Goal: Task Accomplishment & Management: Use online tool/utility

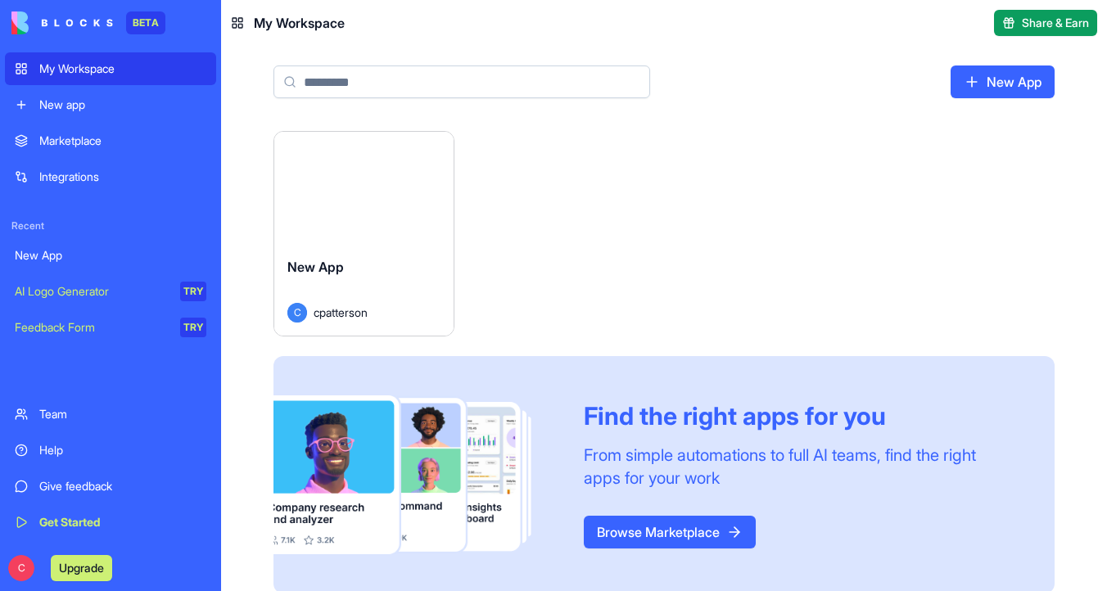
click at [353, 229] on div "Launch" at bounding box center [363, 188] width 179 height 112
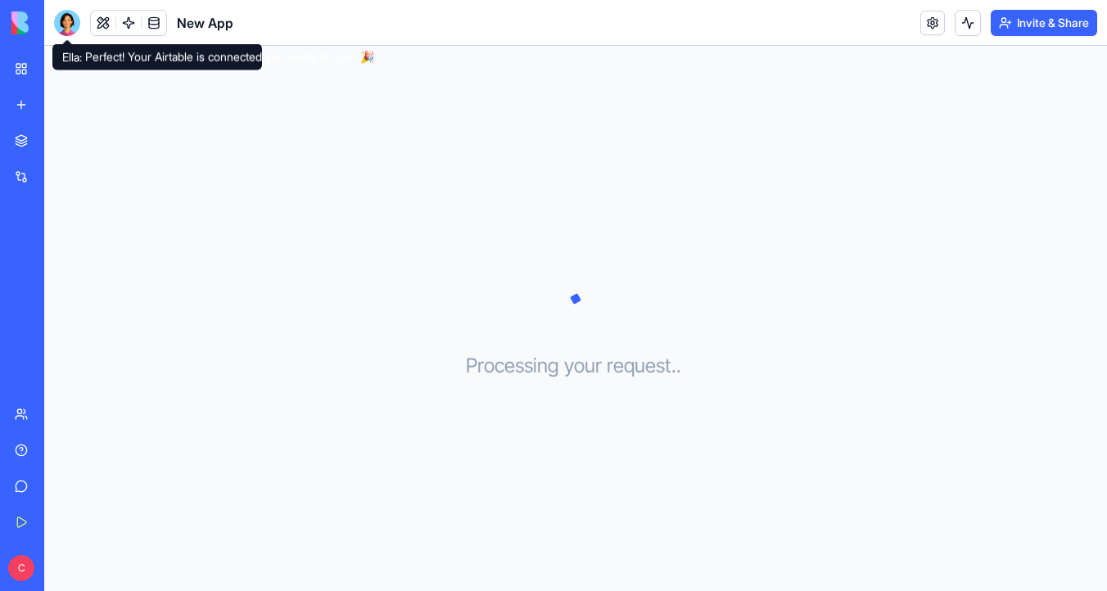
click at [64, 26] on div at bounding box center [67, 23] width 26 height 26
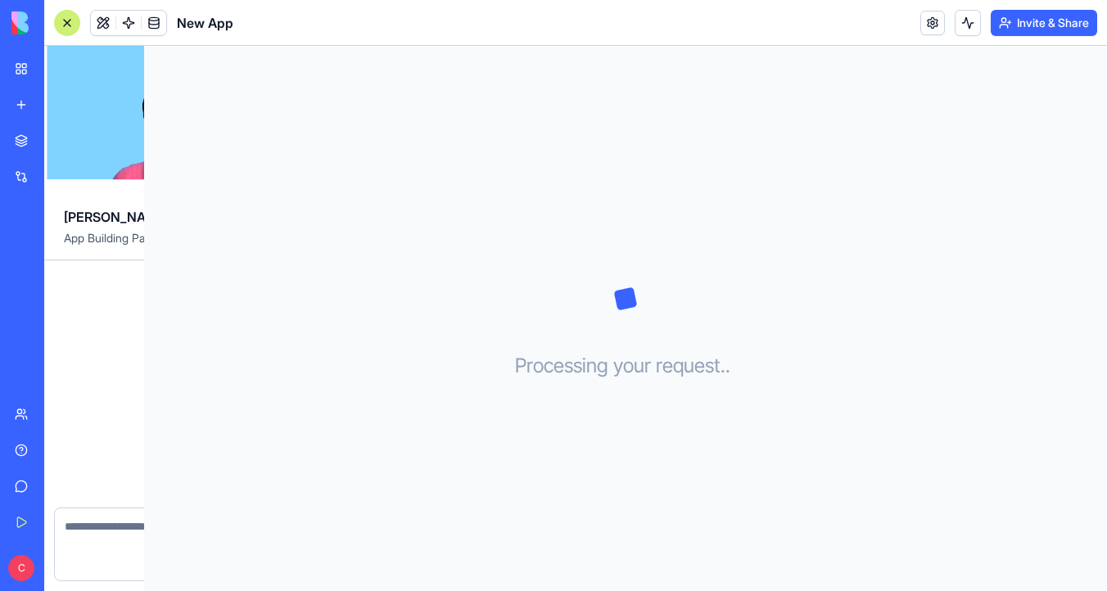
scroll to position [466, 0]
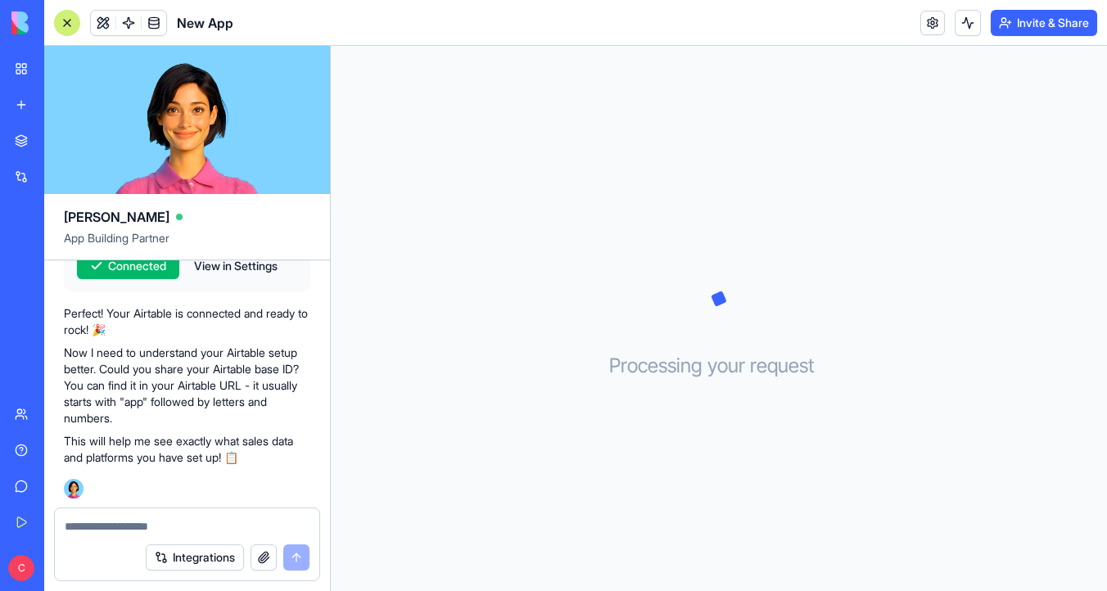
click at [162, 528] on textarea at bounding box center [187, 526] width 245 height 16
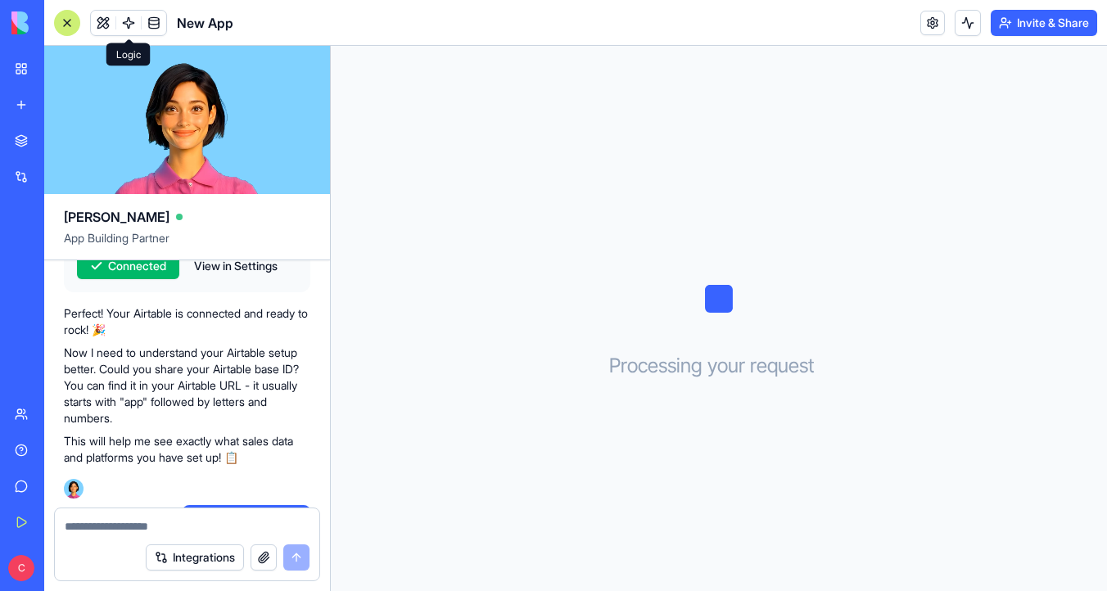
scroll to position [767, 0]
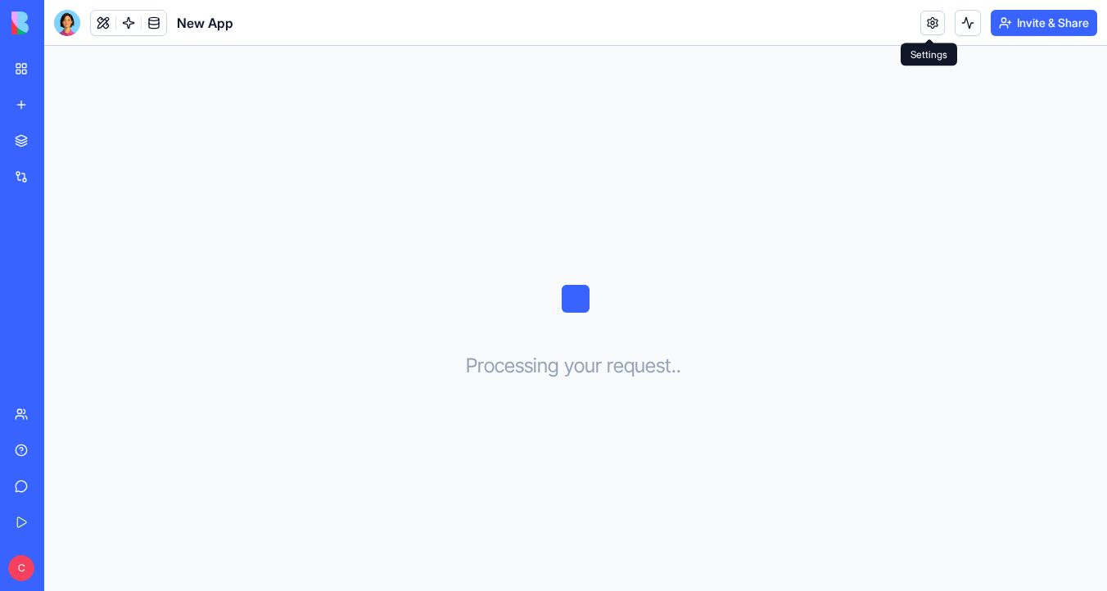
click at [925, 25] on link at bounding box center [932, 23] width 25 height 25
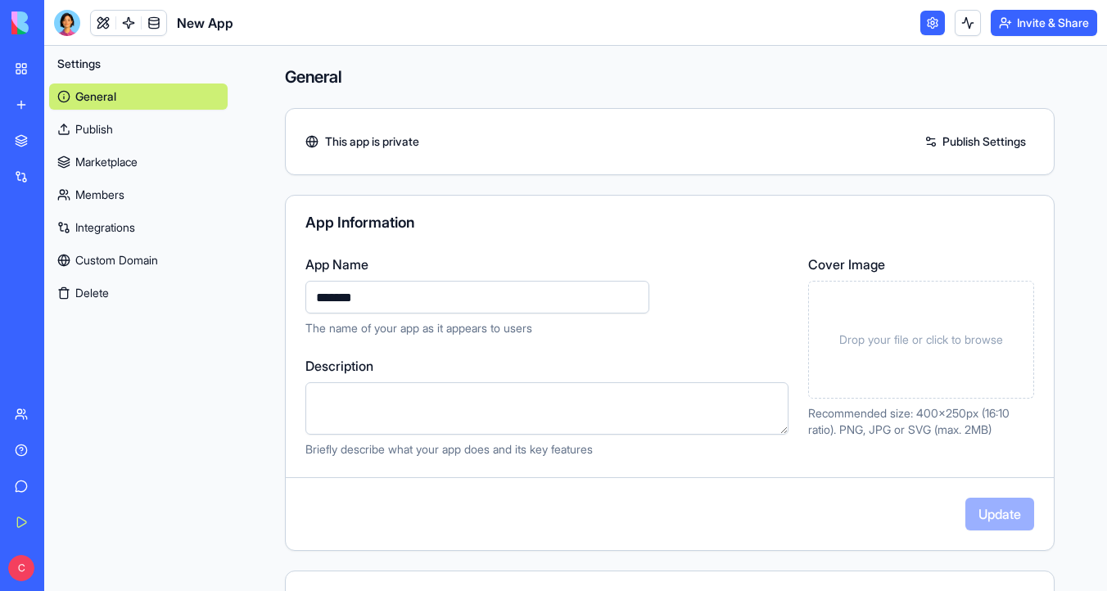
click at [133, 232] on link "Integrations" at bounding box center [138, 228] width 178 height 26
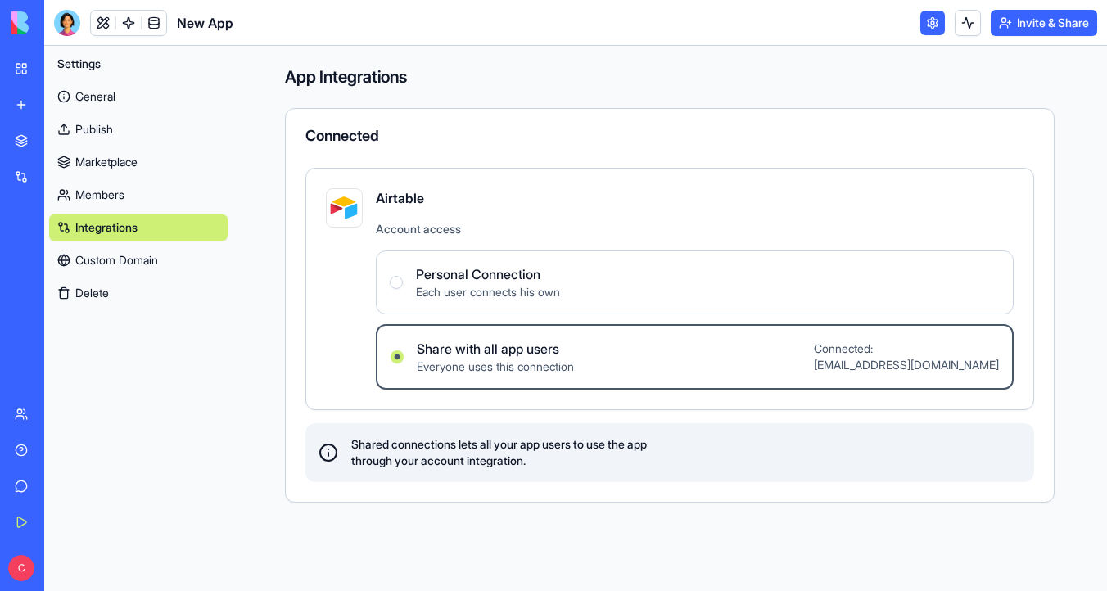
click at [155, 25] on link at bounding box center [154, 23] width 25 height 25
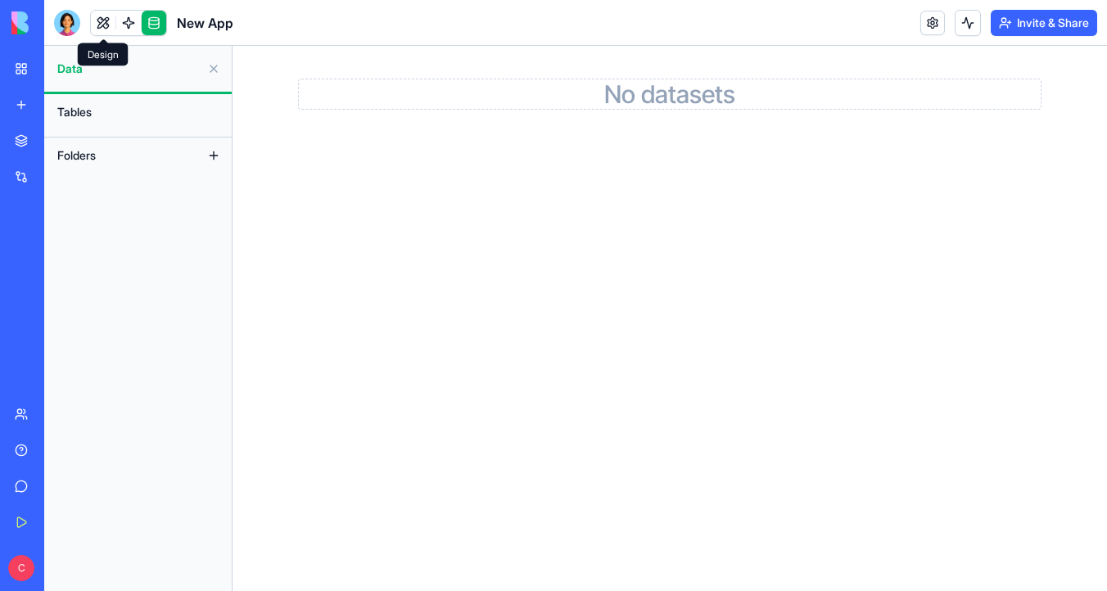
click at [100, 31] on link at bounding box center [103, 23] width 25 height 25
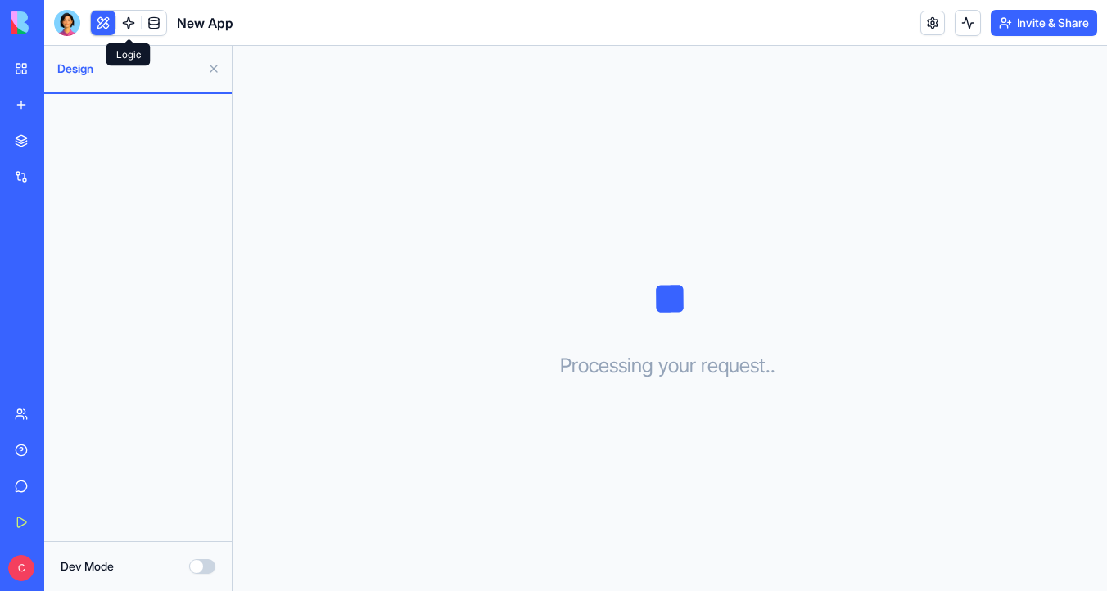
click at [129, 27] on link at bounding box center [128, 23] width 25 height 25
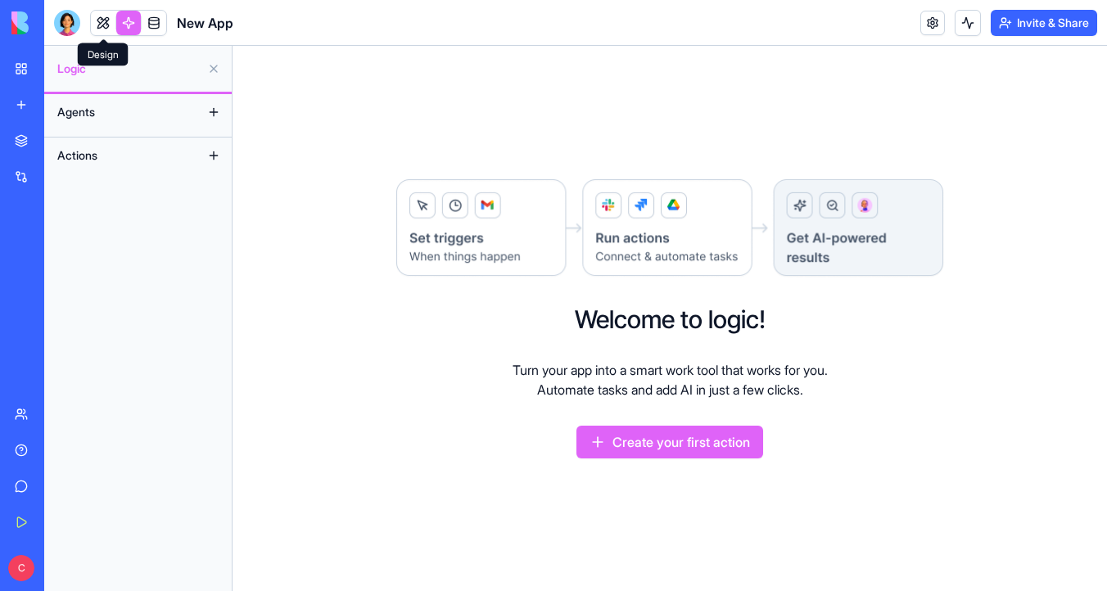
click at [105, 20] on link at bounding box center [103, 23] width 25 height 25
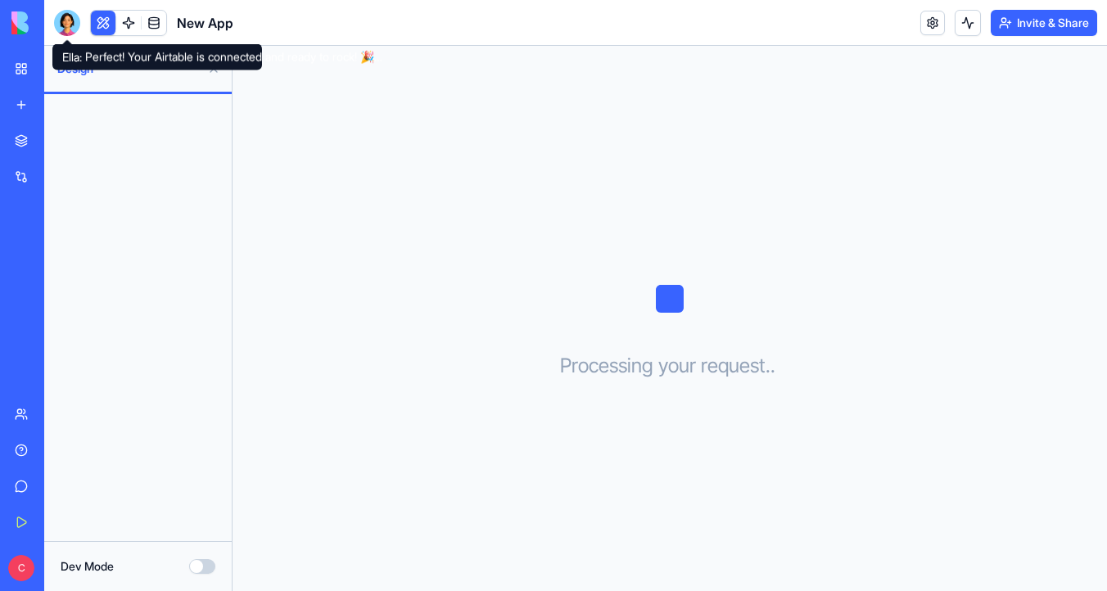
click at [61, 20] on div at bounding box center [67, 23] width 26 height 26
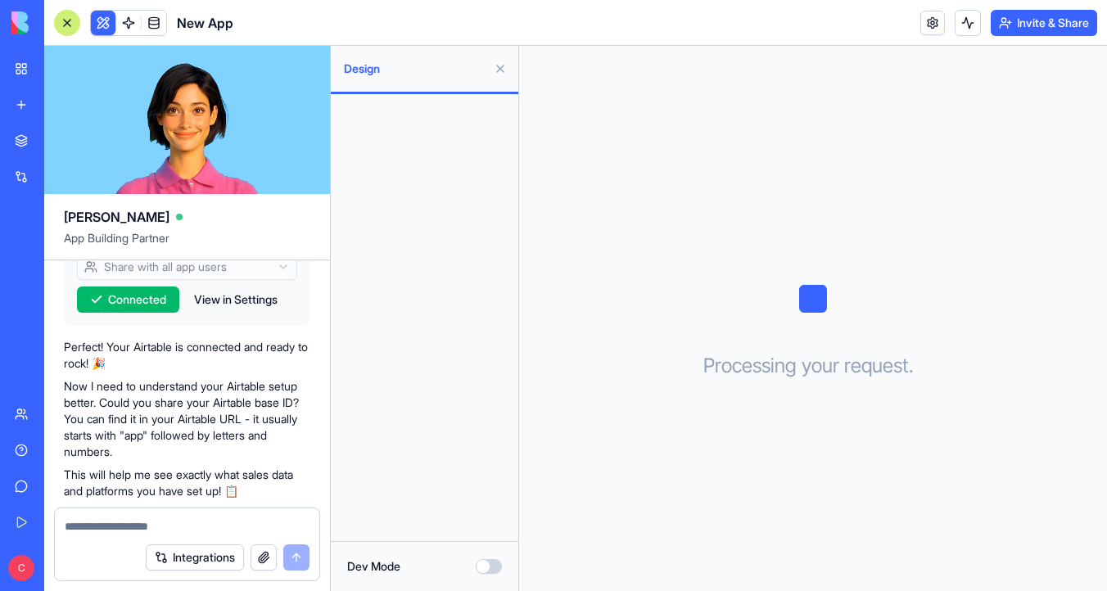
scroll to position [431, 0]
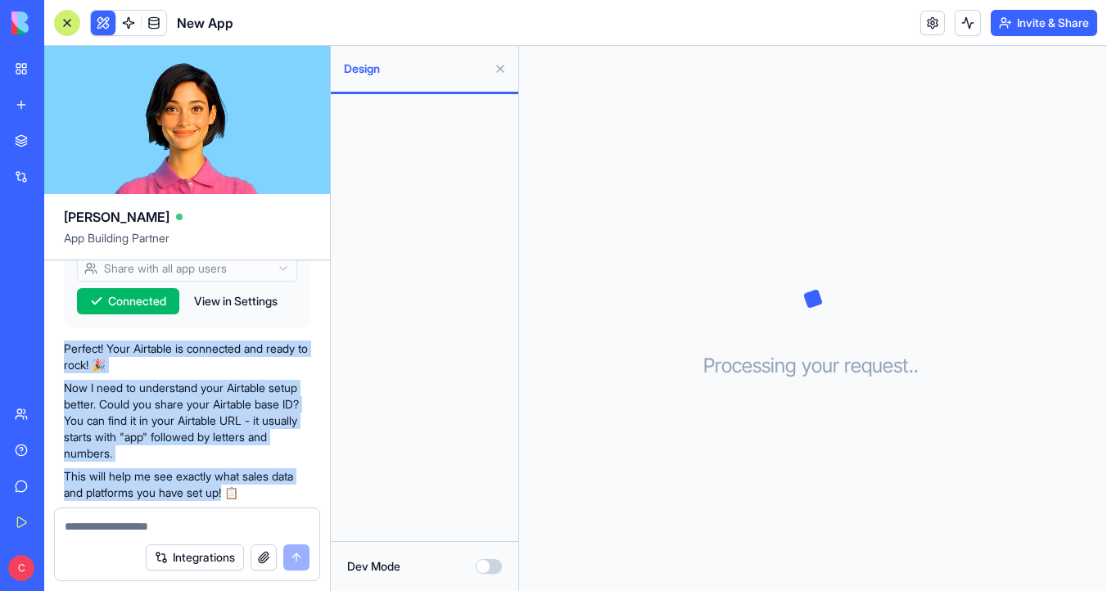
drag, startPoint x: 232, startPoint y: 498, endPoint x: 53, endPoint y: 345, distance: 235.1
click at [53, 345] on div "a sales analytics dashboard with top selling items from each of my selling plat…" at bounding box center [187, 187] width 286 height 714
copy div "Perfect! Your Airtable is connected and ready to rock! 🎉 Now I need to understa…"
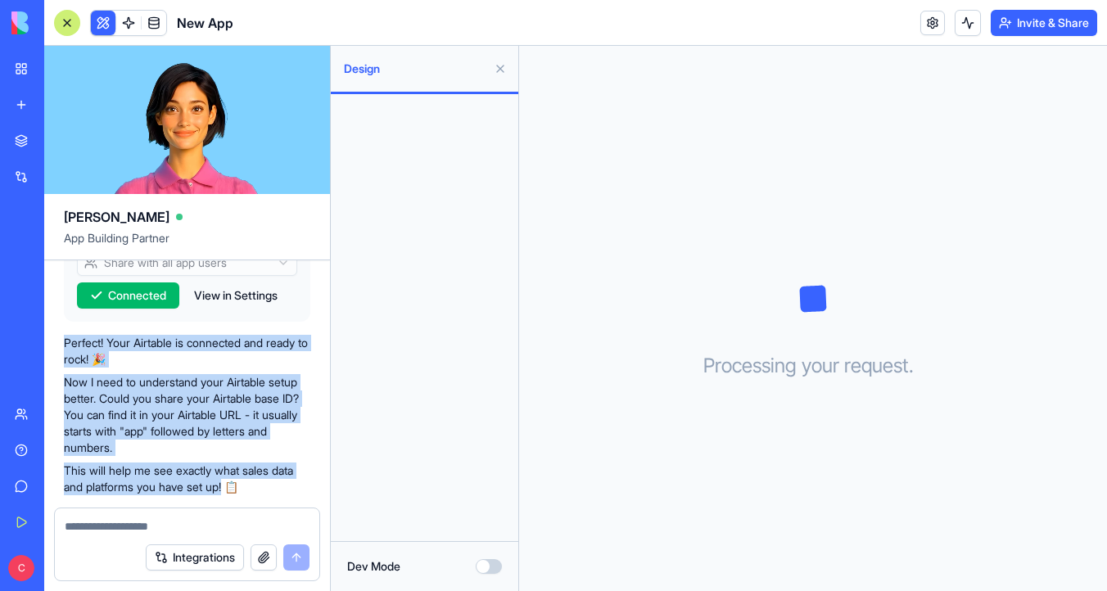
scroll to position [466, 0]
